Goal: Information Seeking & Learning: Learn about a topic

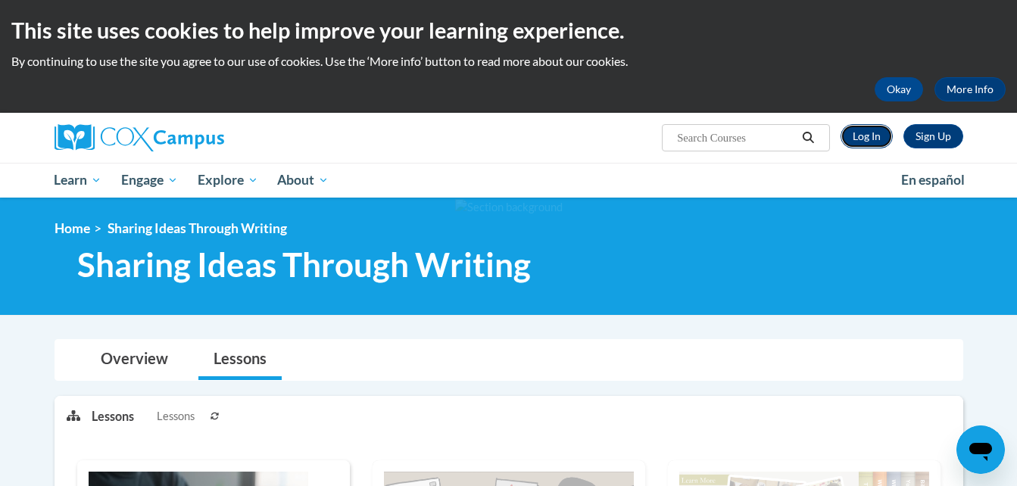
click at [873, 137] on link "Log In" at bounding box center [867, 136] width 52 height 24
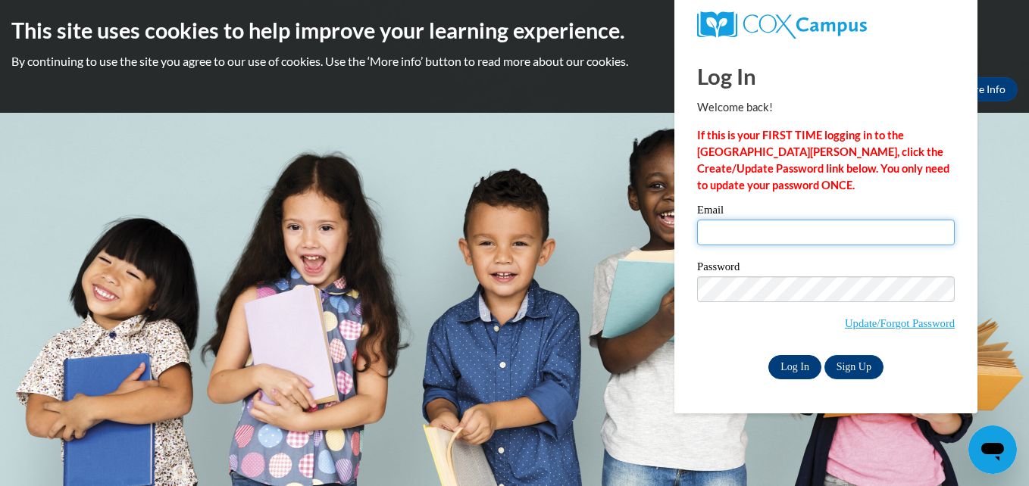
type input "ariealwheeler060303@gmail.com"
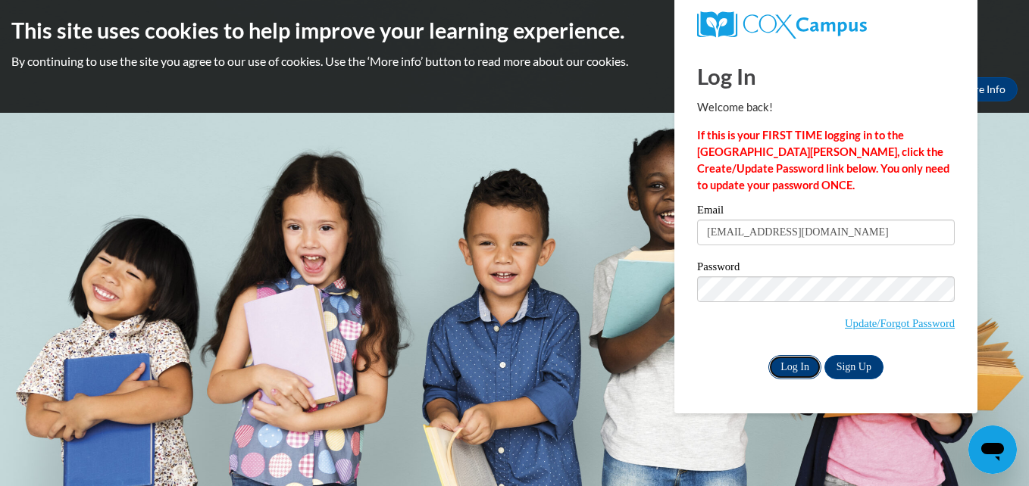
click at [798, 356] on input "Log In" at bounding box center [794, 367] width 53 height 24
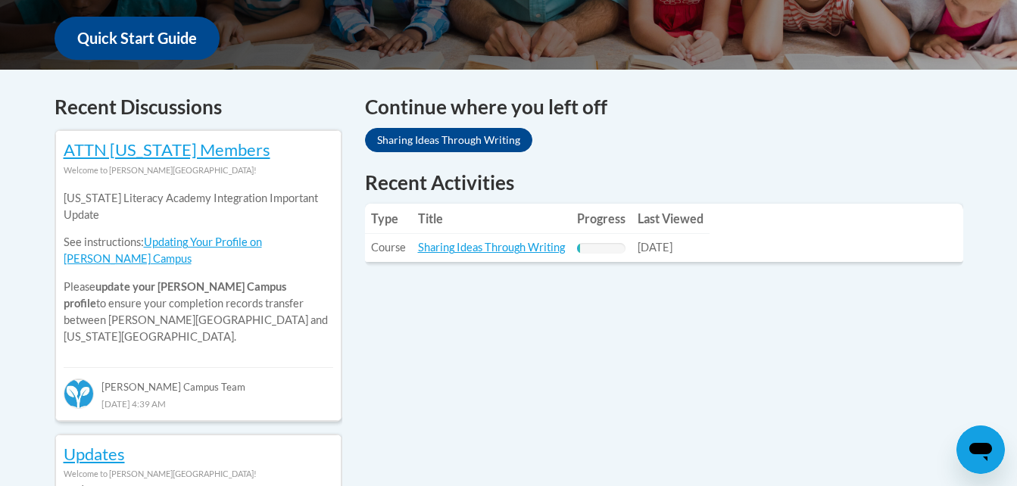
scroll to position [576, 0]
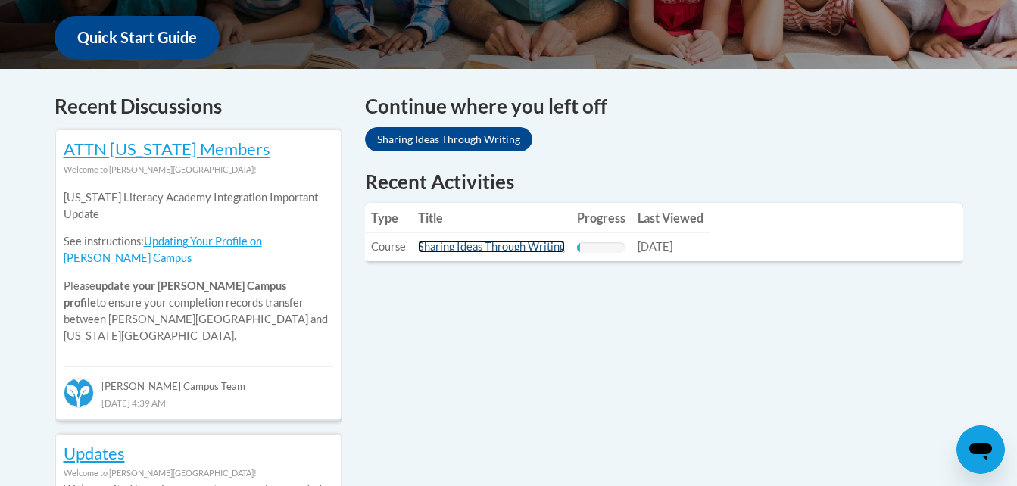
click at [539, 246] on link "Sharing Ideas Through Writing" at bounding box center [491, 246] width 147 height 13
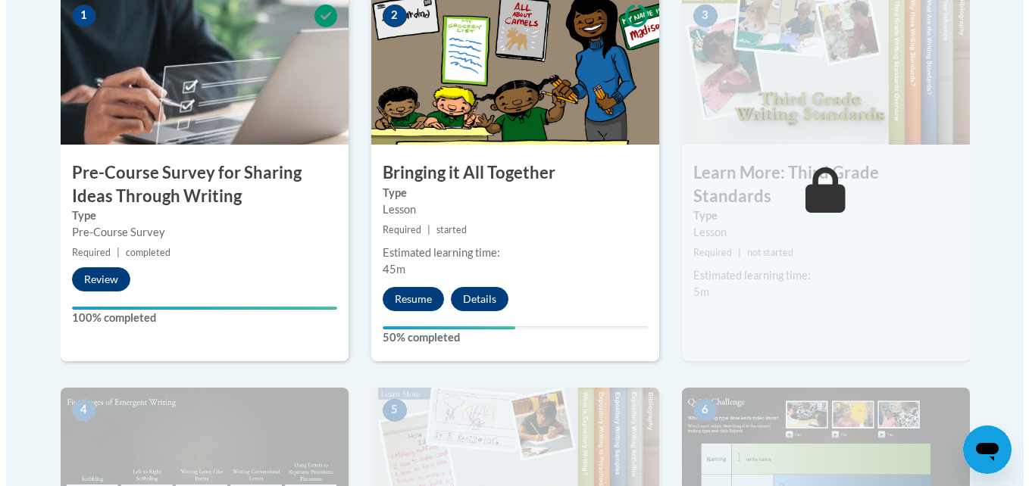
scroll to position [551, 0]
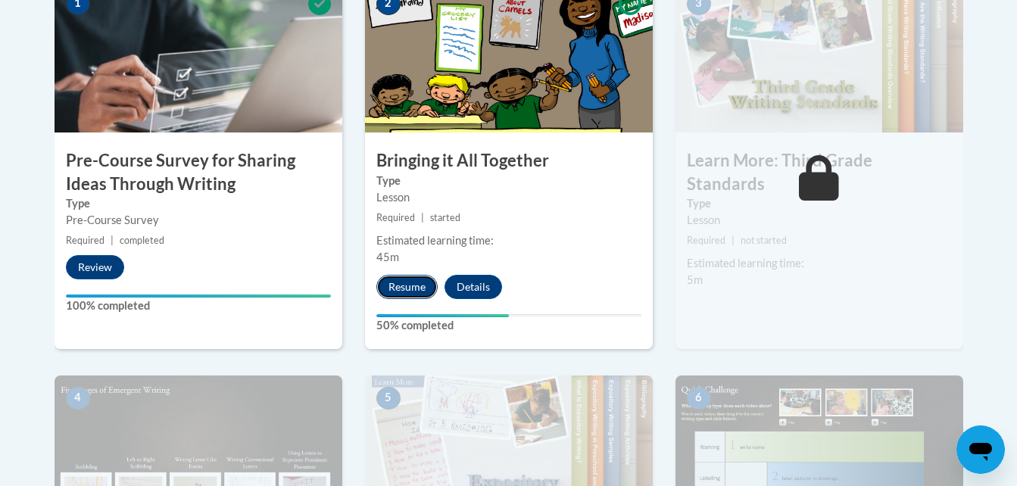
click at [416, 287] on button "Resume" at bounding box center [406, 287] width 61 height 24
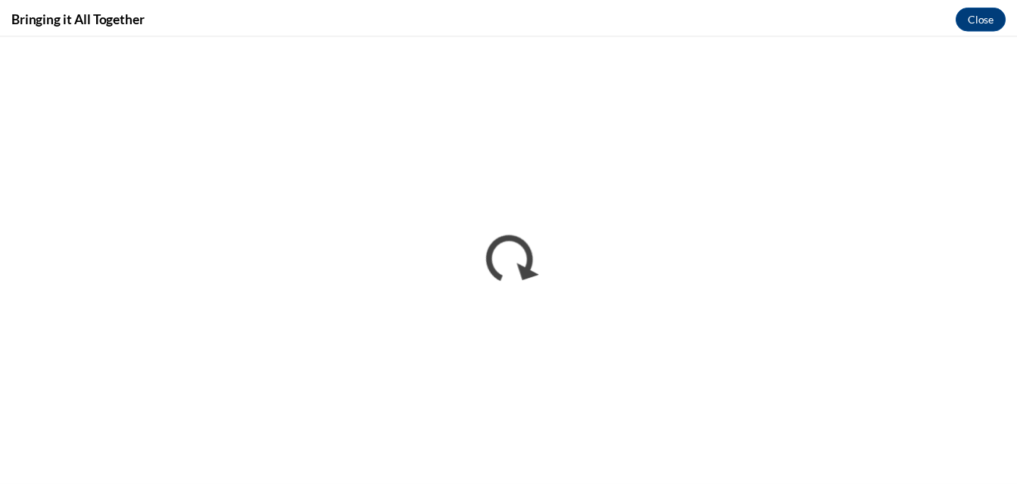
scroll to position [0, 0]
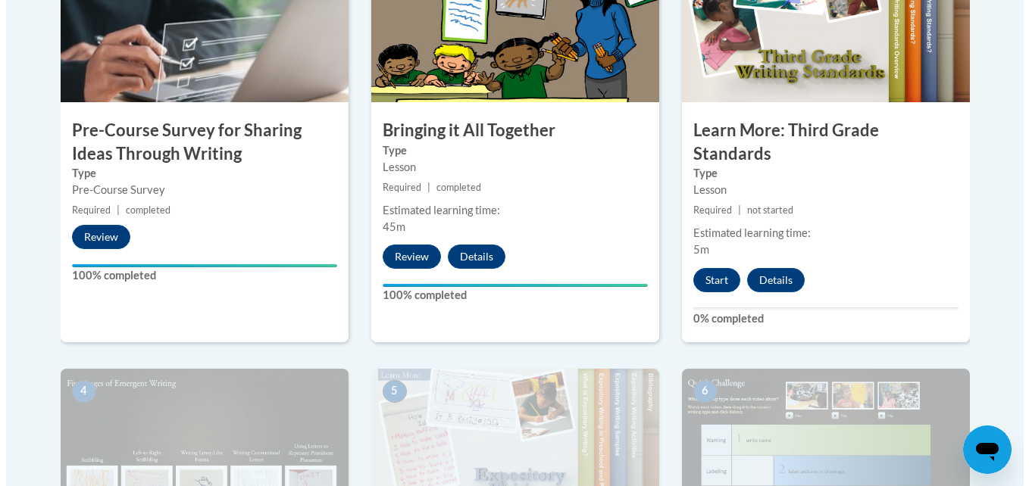
scroll to position [582, 0]
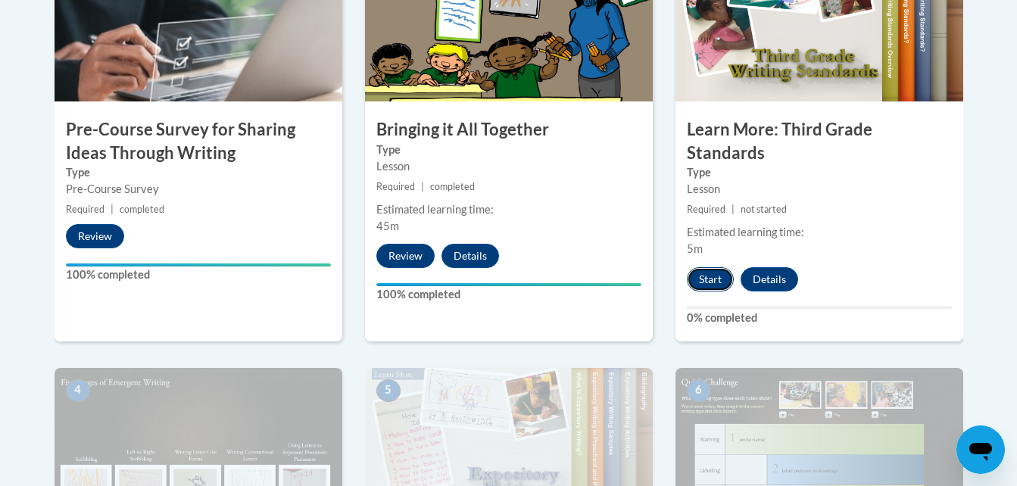
click at [713, 267] on button "Start" at bounding box center [710, 279] width 47 height 24
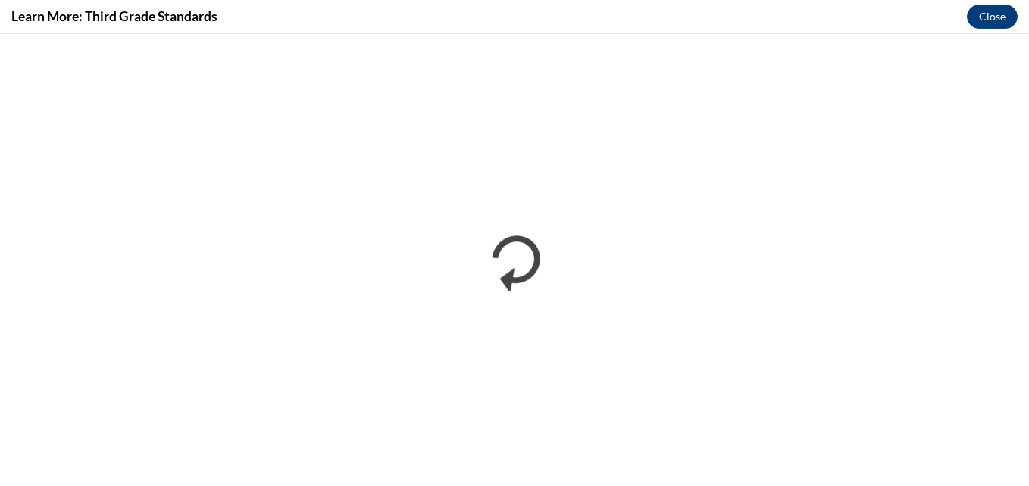
scroll to position [0, 0]
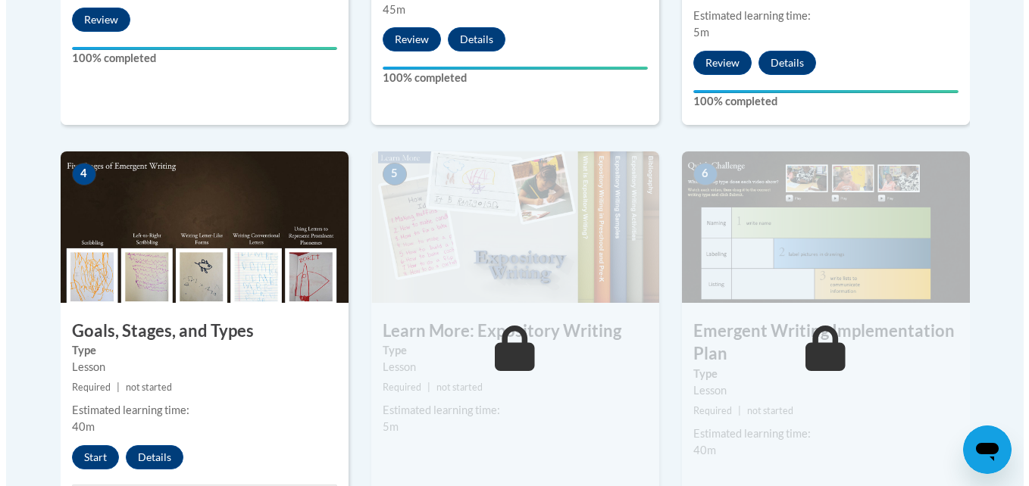
scroll to position [805, 0]
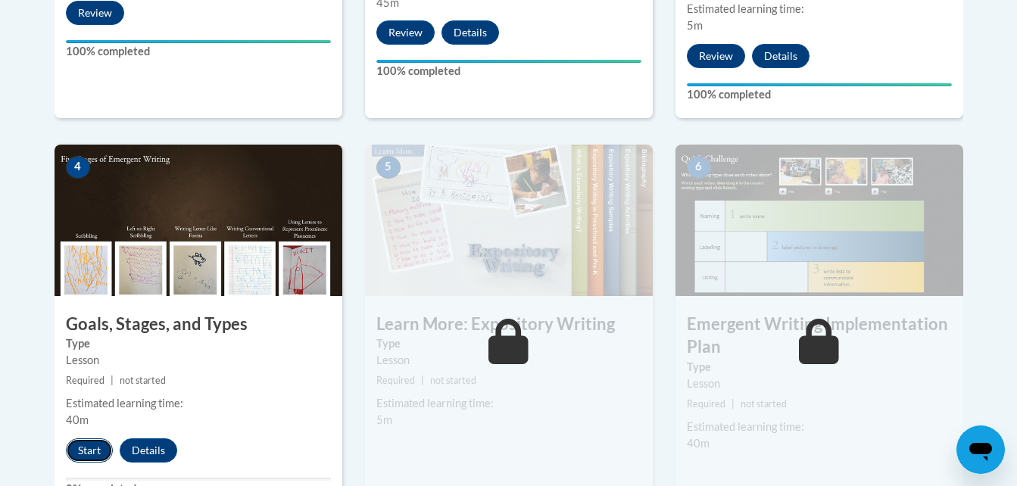
click at [84, 439] on button "Start" at bounding box center [89, 451] width 47 height 24
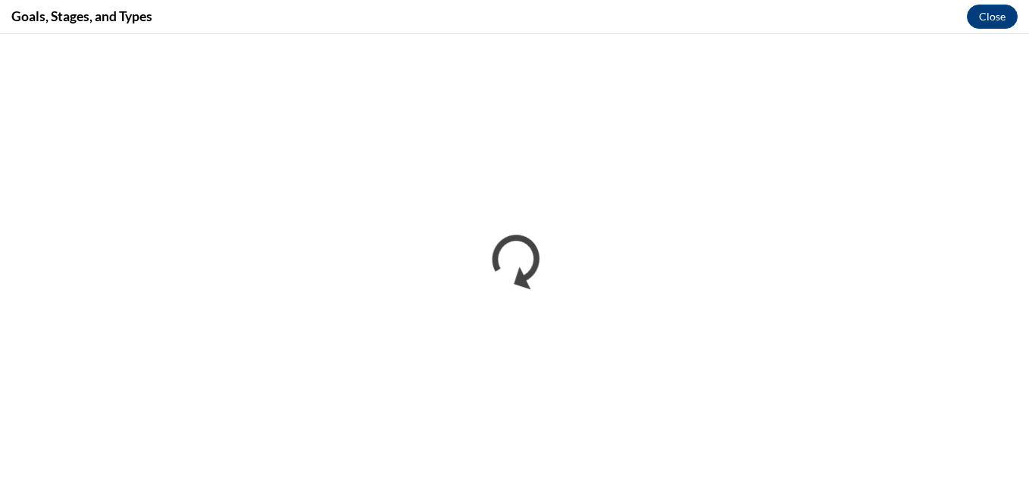
scroll to position [0, 0]
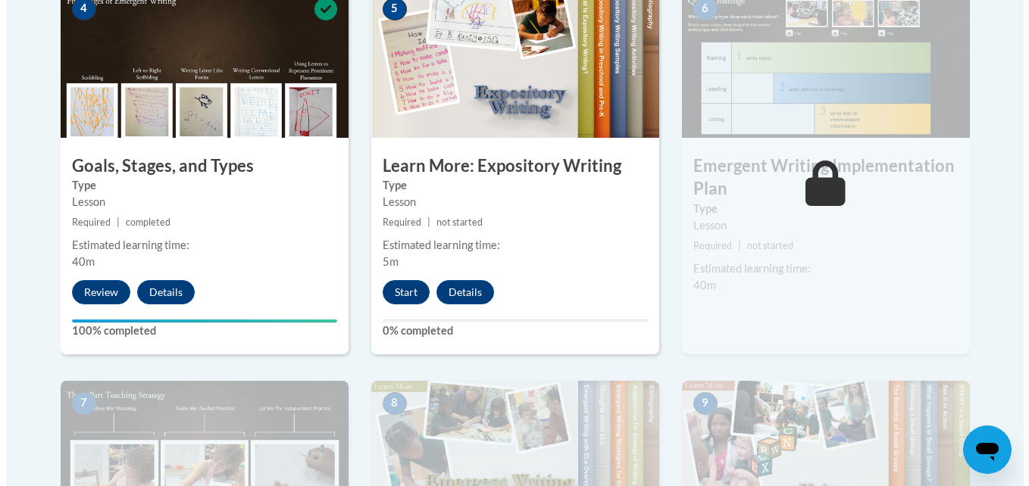
scroll to position [989, 0]
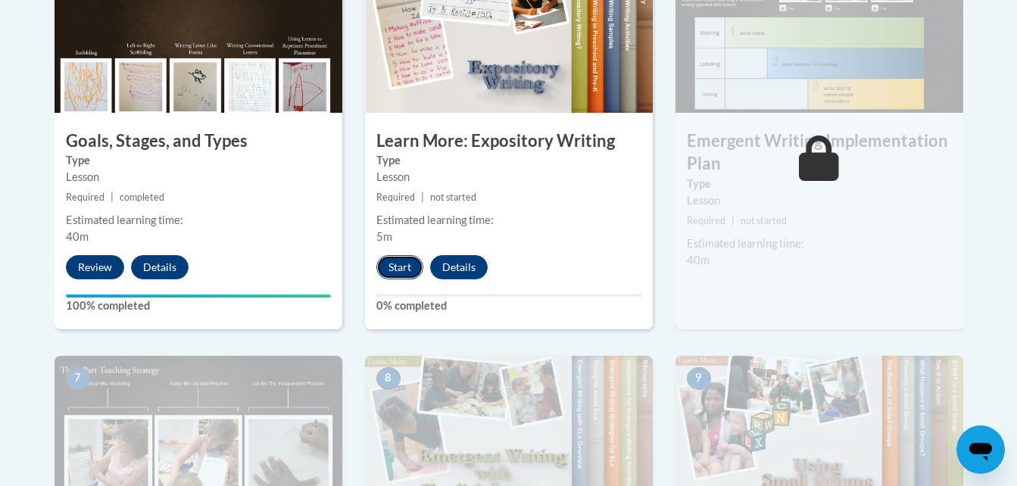
click at [387, 255] on button "Start" at bounding box center [399, 267] width 47 height 24
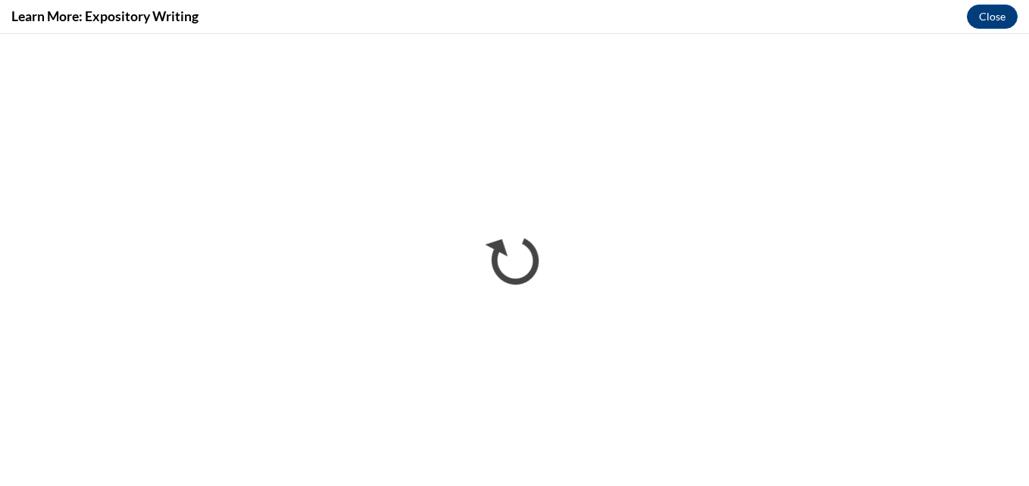
scroll to position [0, 0]
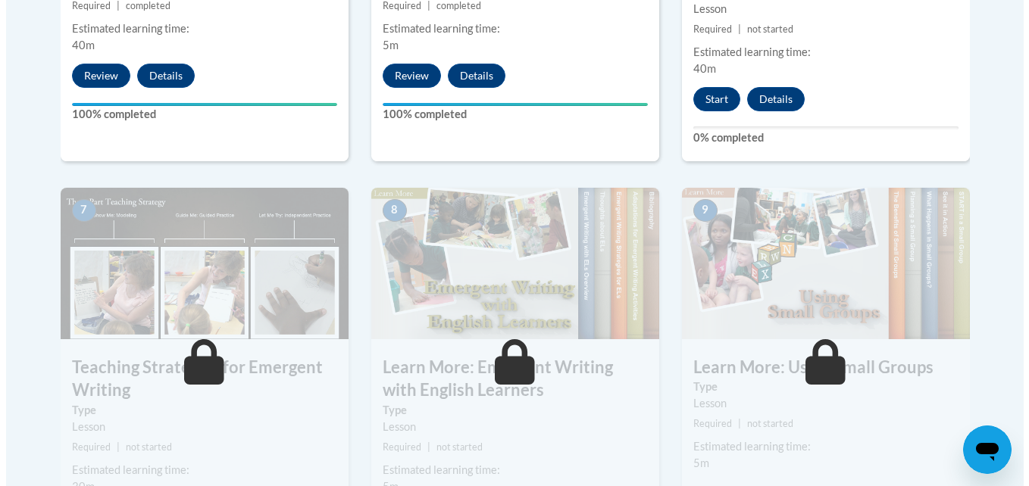
scroll to position [1176, 0]
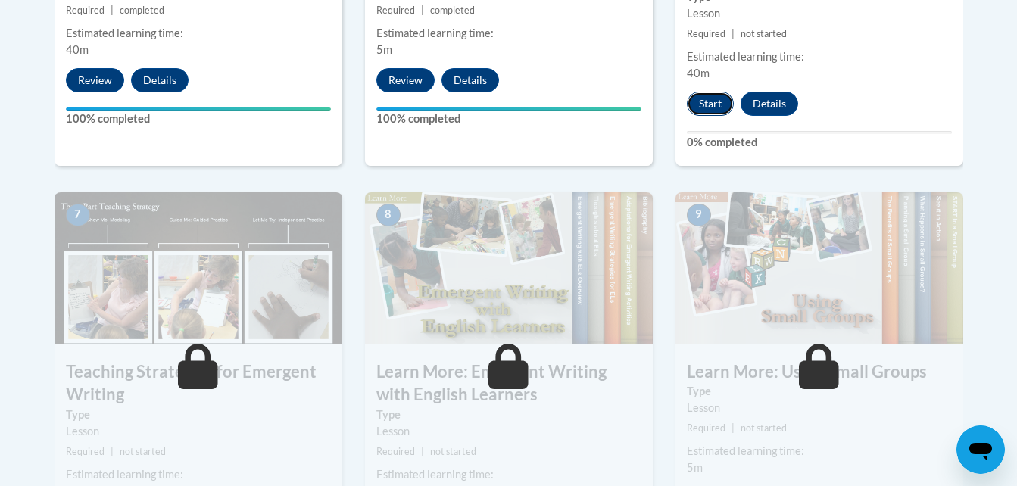
click at [707, 92] on button "Start" at bounding box center [710, 104] width 47 height 24
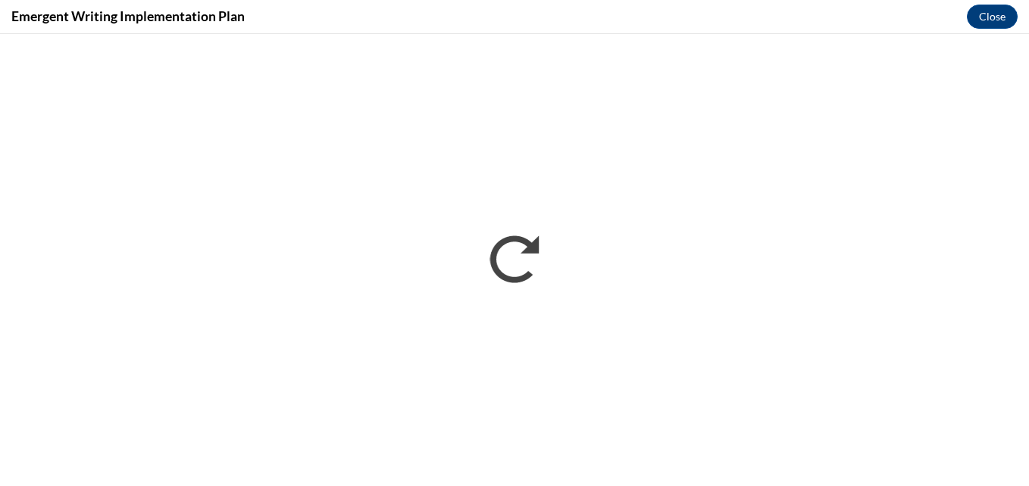
scroll to position [0, 0]
